Goal: Information Seeking & Learning: Learn about a topic

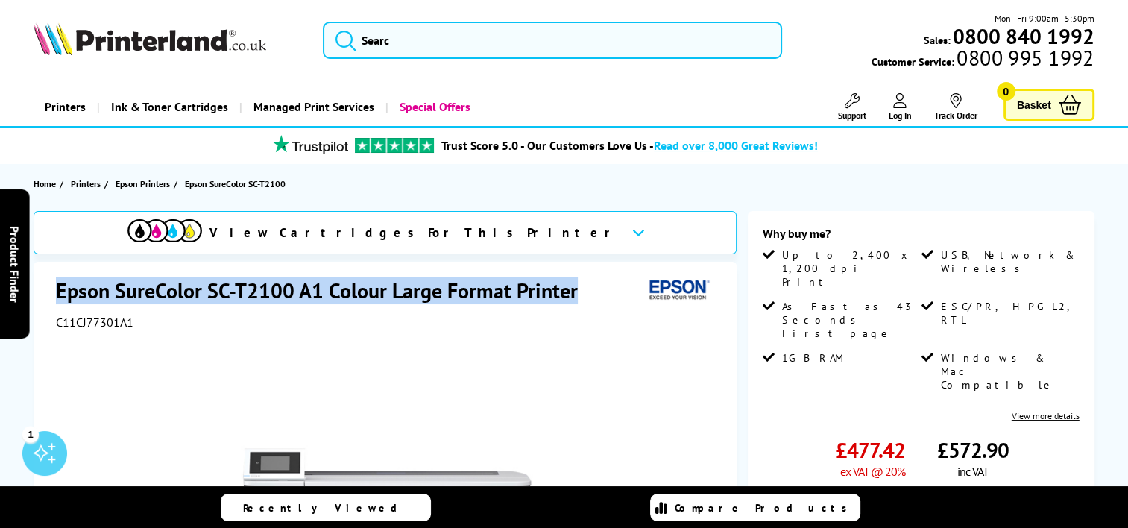
drag, startPoint x: 574, startPoint y: 288, endPoint x: 52, endPoint y: 288, distance: 521.7
drag, startPoint x: 52, startPoint y: 288, endPoint x: 197, endPoint y: 288, distance: 144.6
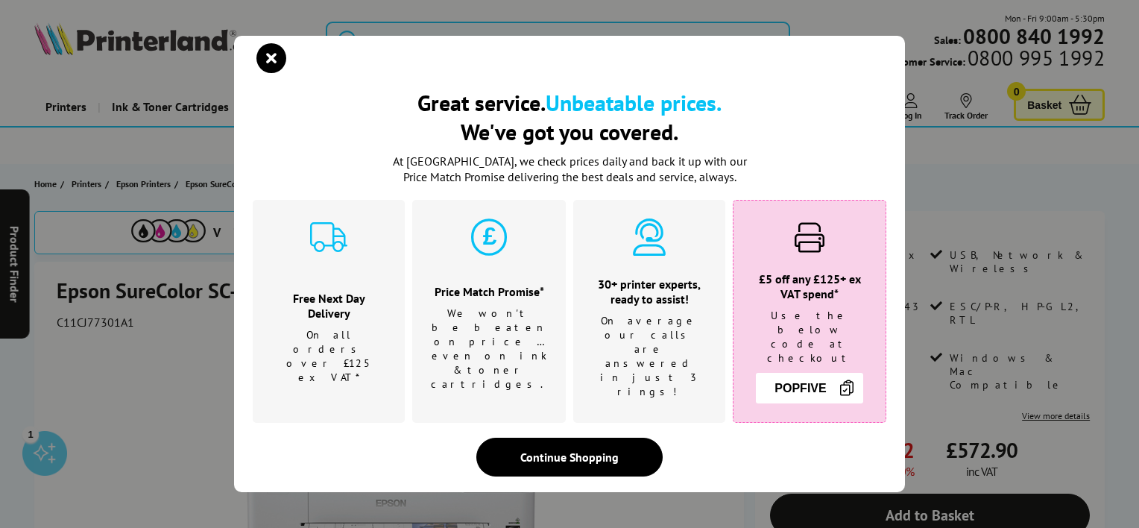
drag, startPoint x: 197, startPoint y: 288, endPoint x: 160, endPoint y: 288, distance: 36.5
click at [160, 288] on div "Great service. Unbeatable prices. We've got you covered. Great service. Unbeata…" at bounding box center [569, 264] width 1139 height 528
click at [276, 71] on icon "close modal" at bounding box center [271, 58] width 30 height 30
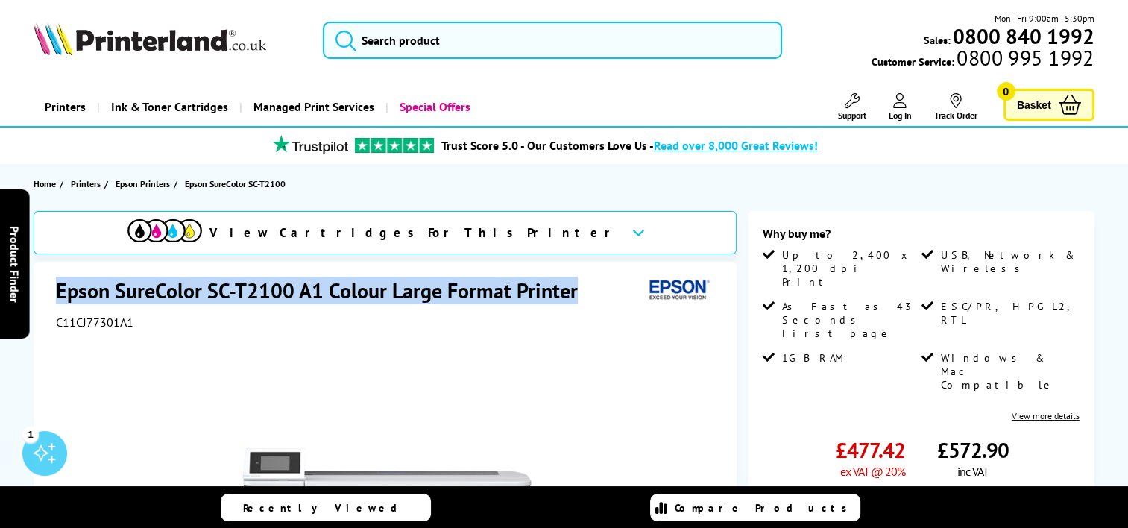
drag, startPoint x: 577, startPoint y: 292, endPoint x: 69, endPoint y: 305, distance: 507.7
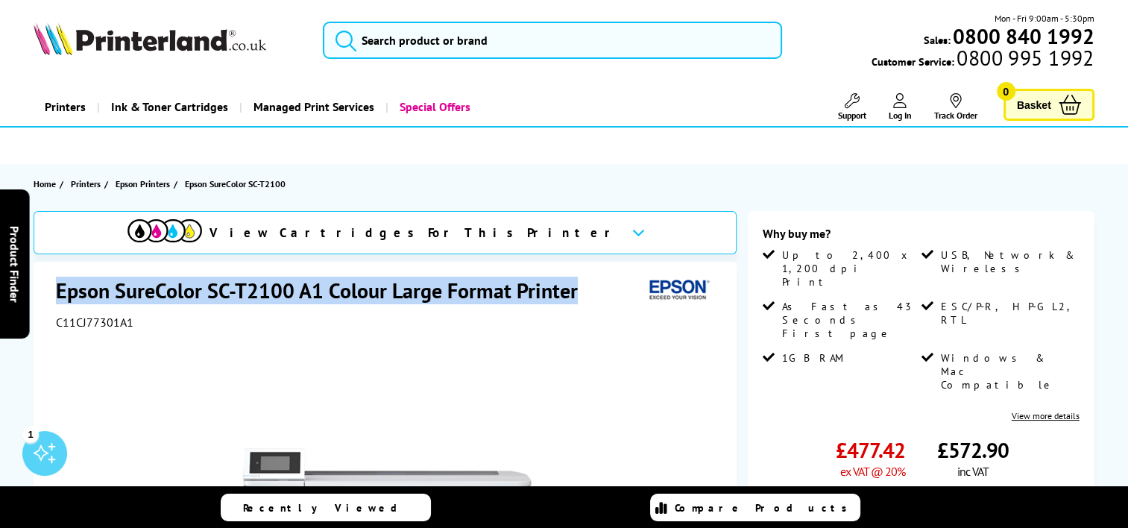
copy h1 "Epson SureColor SC-T2100 A1 Colour Large Format Printer"
